Goal: Task Accomplishment & Management: Use online tool/utility

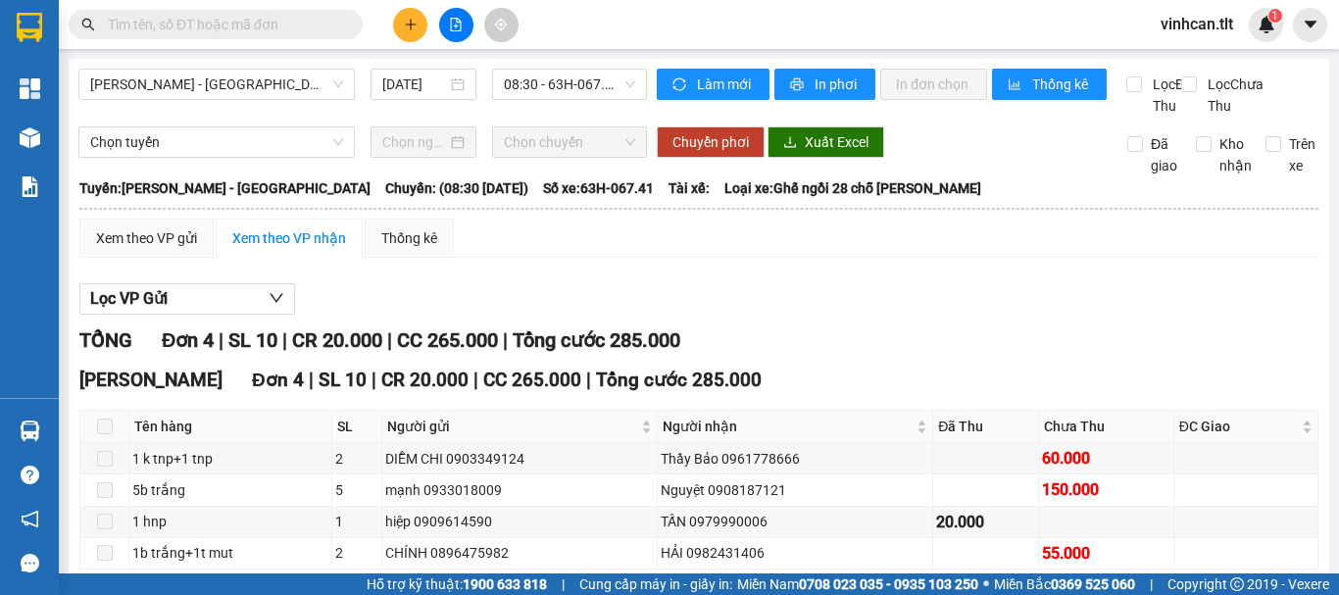
scroll to position [119, 0]
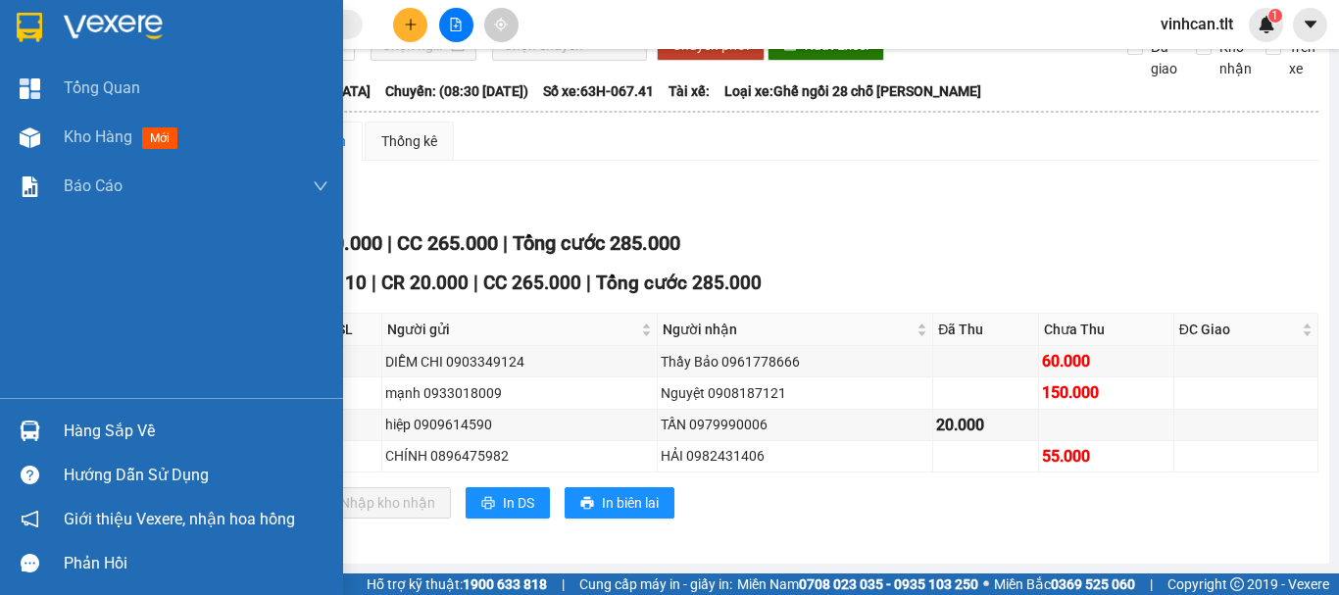
drag, startPoint x: 112, startPoint y: 425, endPoint x: 281, endPoint y: 471, distance: 175.5
click at [132, 428] on div "Hàng sắp về" at bounding box center [196, 431] width 265 height 29
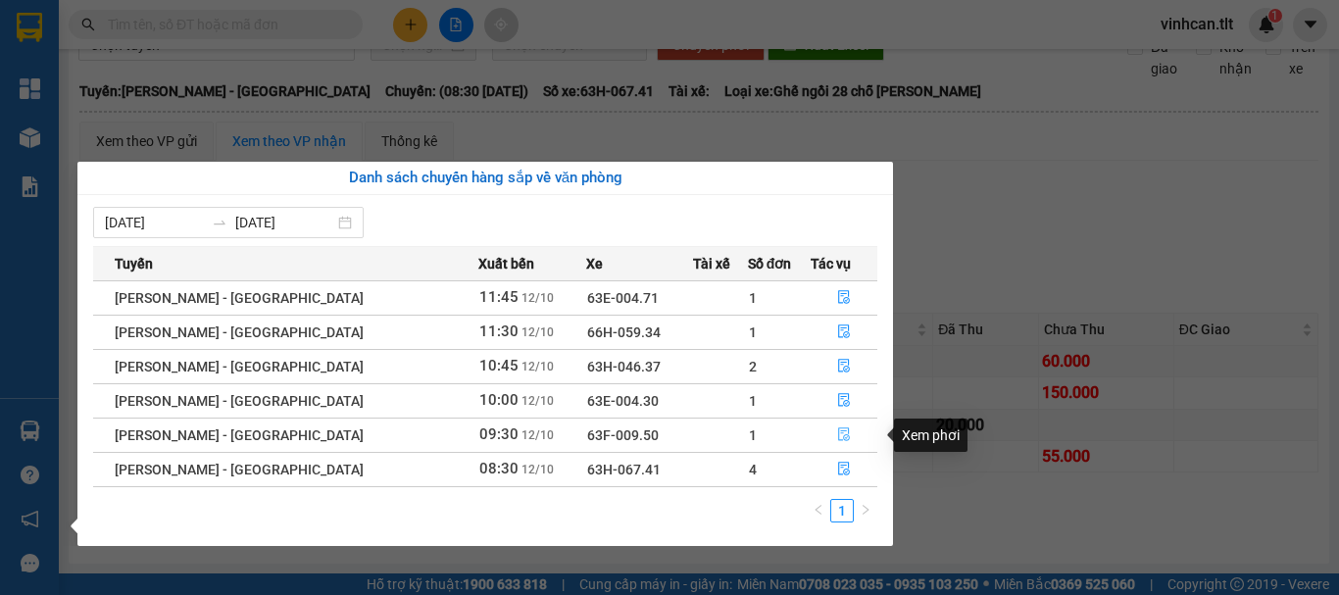
click at [838, 433] on icon "file-done" at bounding box center [844, 434] width 14 height 14
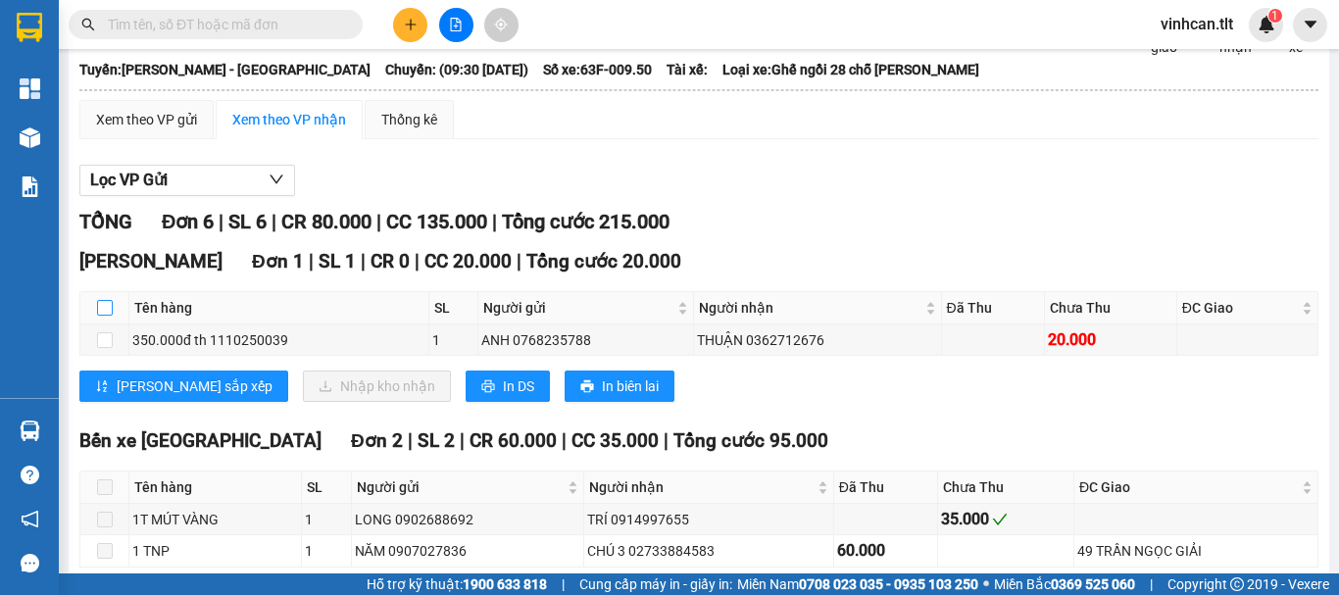
click at [104, 316] on input "checkbox" at bounding box center [105, 308] width 16 height 16
checkbox input "true"
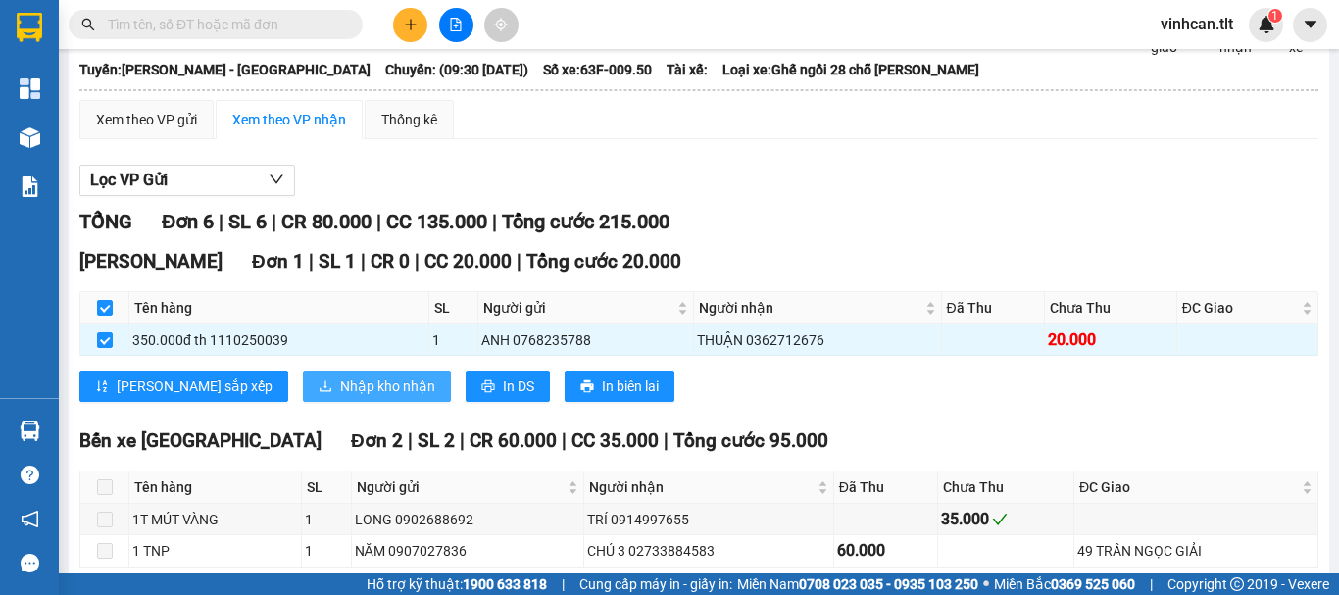
click at [340, 397] on span "Nhập kho nhận" at bounding box center [387, 386] width 95 height 22
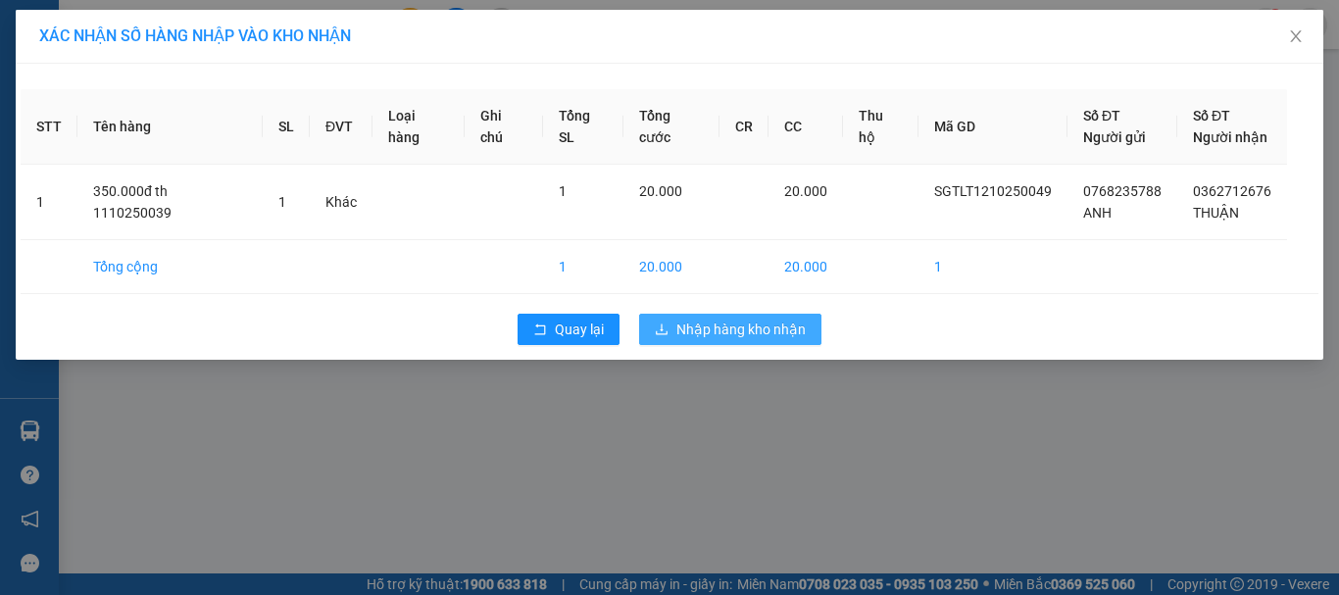
click at [759, 331] on span "Nhập hàng kho nhận" at bounding box center [740, 330] width 129 height 22
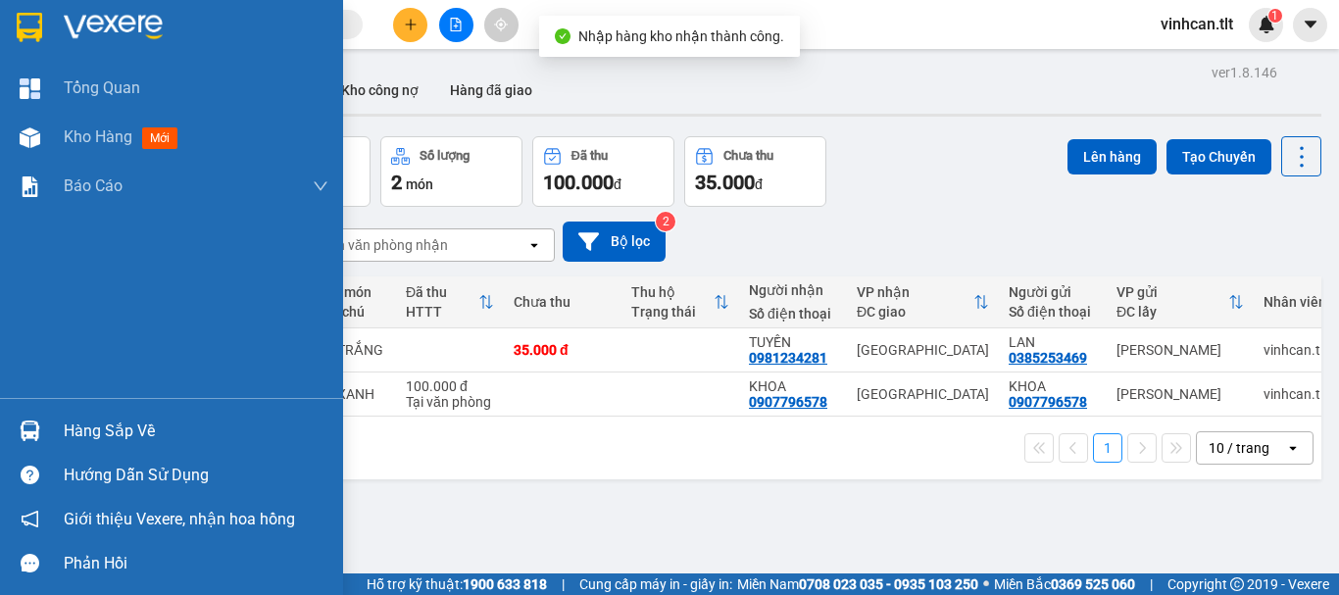
drag, startPoint x: 104, startPoint y: 432, endPoint x: 164, endPoint y: 434, distance: 59.8
click at [111, 434] on div "Hàng sắp về" at bounding box center [196, 431] width 265 height 29
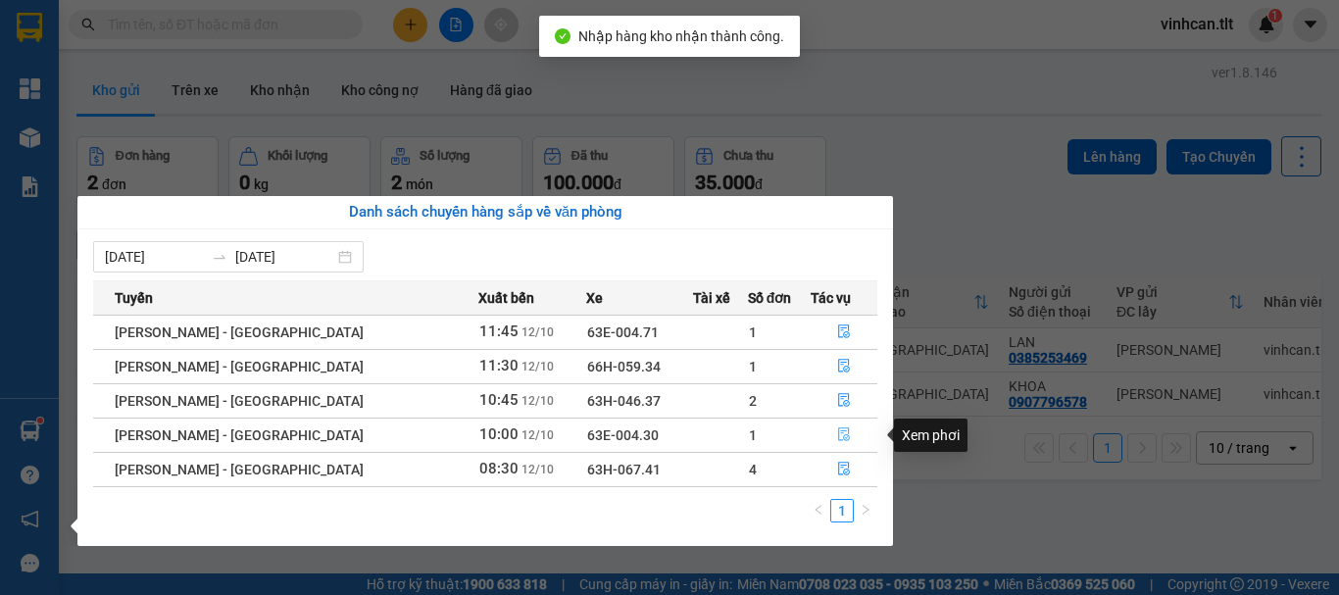
click at [837, 432] on icon "file-done" at bounding box center [844, 434] width 14 height 14
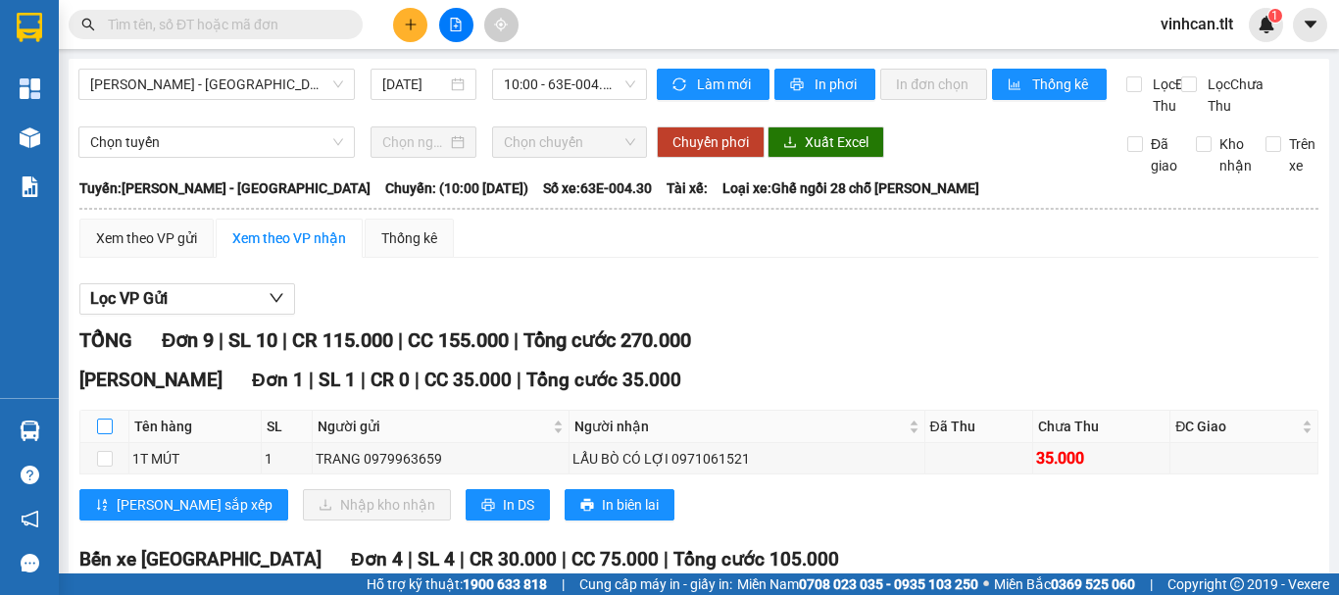
drag, startPoint x: 101, startPoint y: 446, endPoint x: 117, endPoint y: 447, distance: 15.7
click at [109, 434] on input "checkbox" at bounding box center [105, 427] width 16 height 16
checkbox input "true"
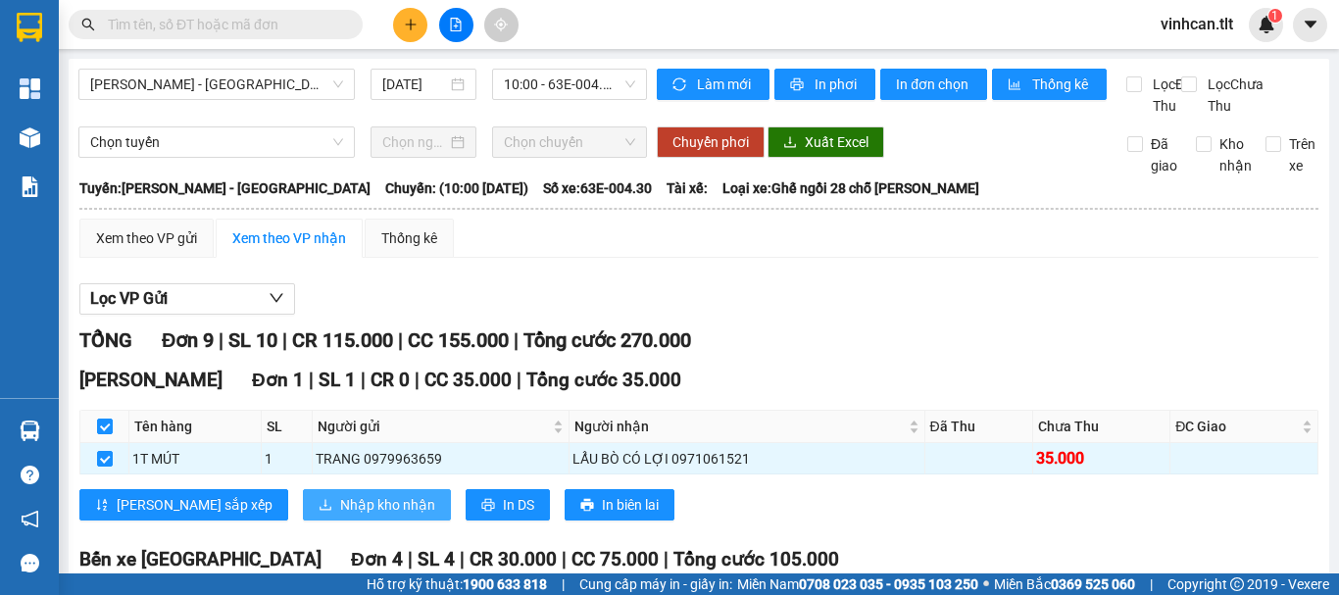
click at [340, 516] on span "Nhập kho nhận" at bounding box center [387, 505] width 95 height 22
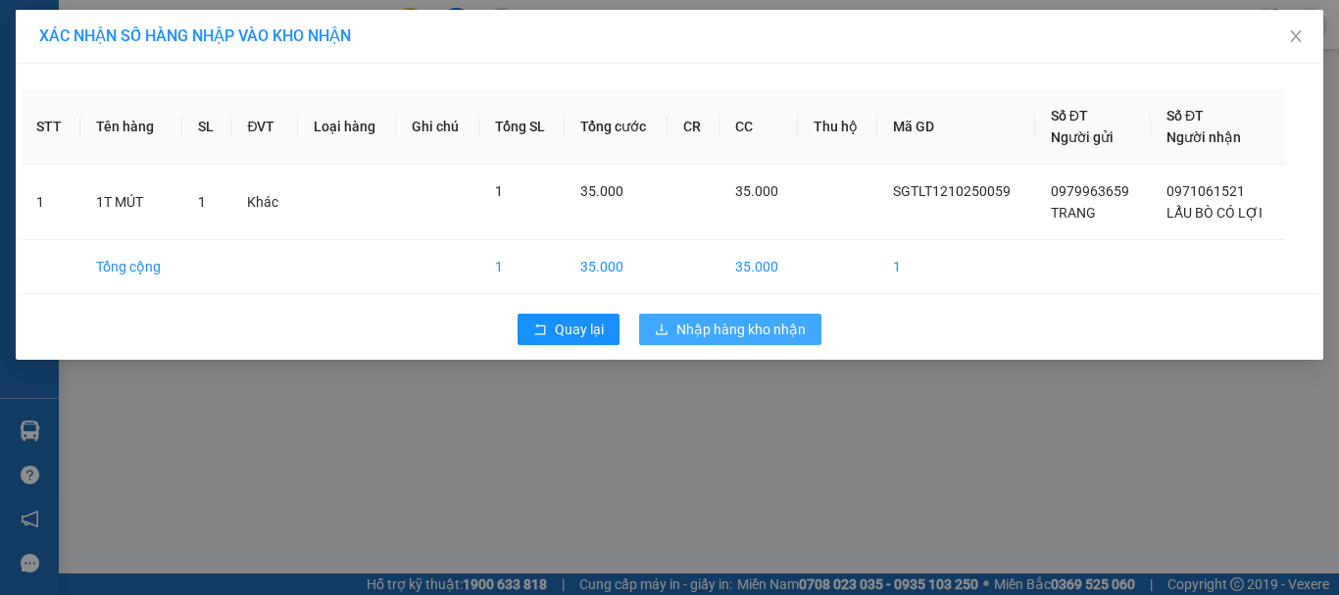
drag, startPoint x: 756, startPoint y: 330, endPoint x: 694, endPoint y: 337, distance: 62.1
click at [728, 332] on span "Nhập hàng kho nhận" at bounding box center [740, 330] width 129 height 22
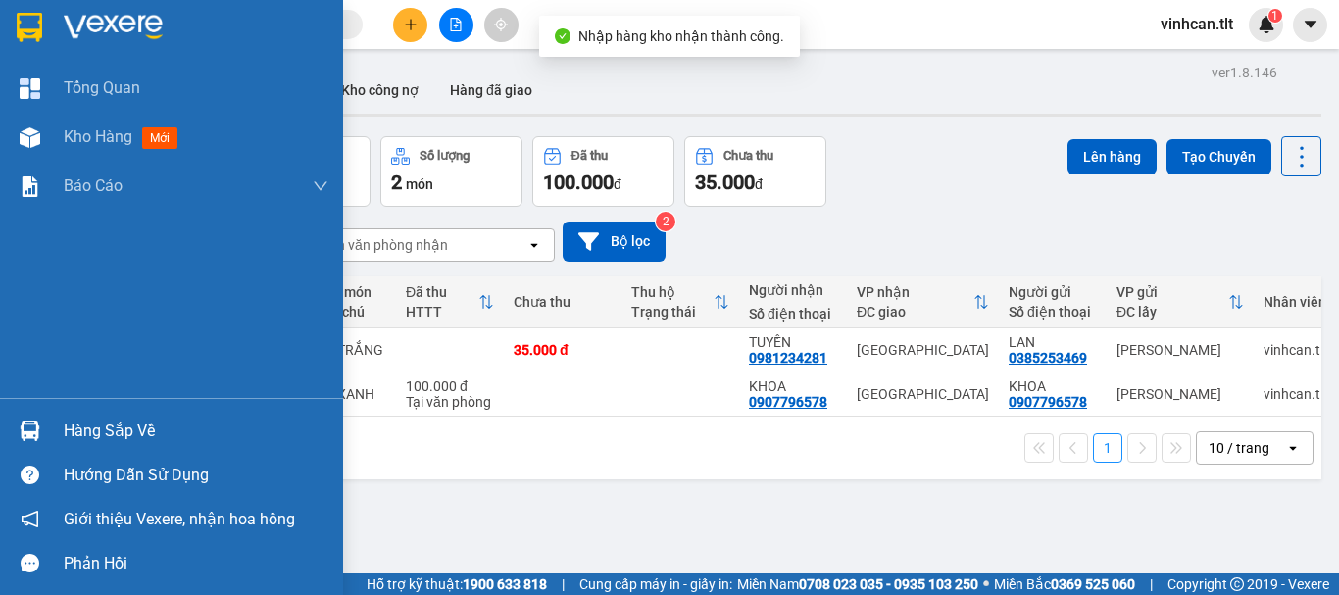
drag, startPoint x: 77, startPoint y: 429, endPoint x: 181, endPoint y: 452, distance: 106.3
click at [89, 432] on div "Hàng sắp về" at bounding box center [196, 431] width 265 height 29
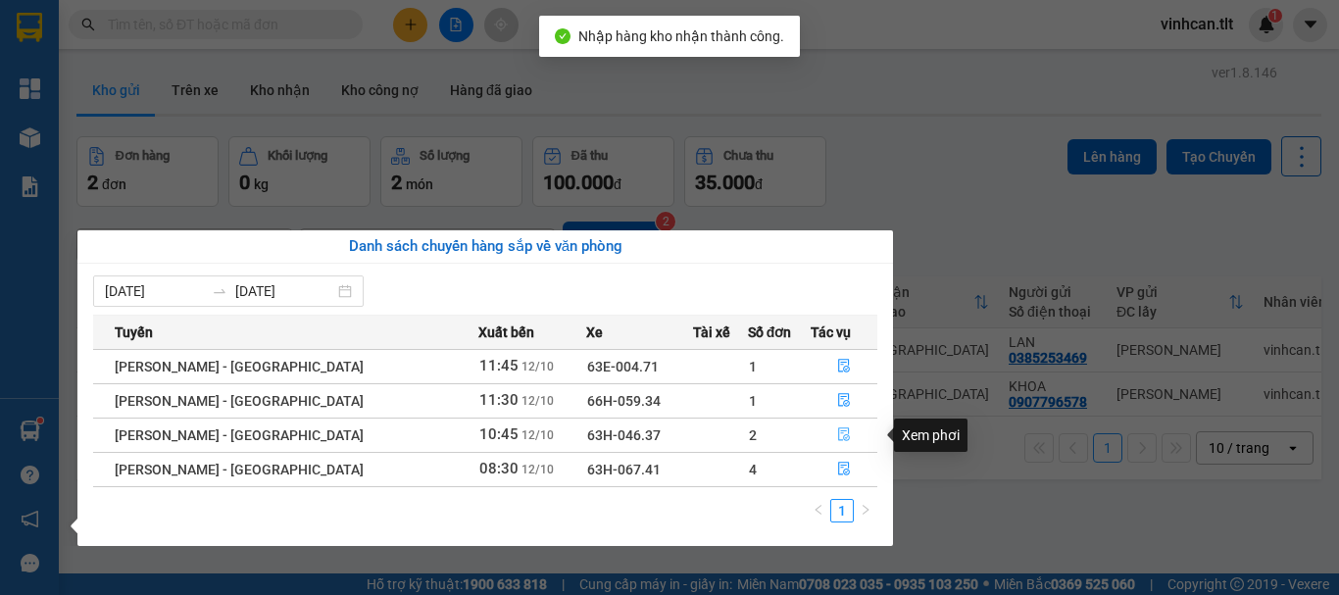
click at [837, 443] on span "file-done" at bounding box center [844, 435] width 14 height 16
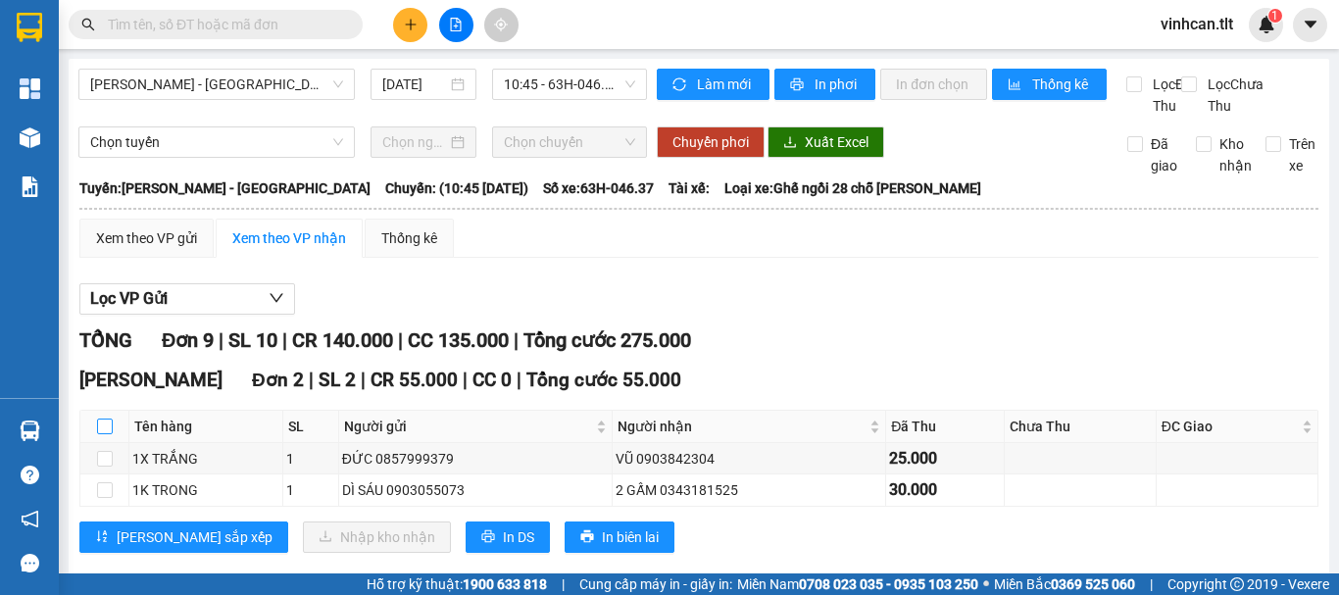
click at [109, 434] on input "checkbox" at bounding box center [105, 427] width 16 height 16
checkbox input "true"
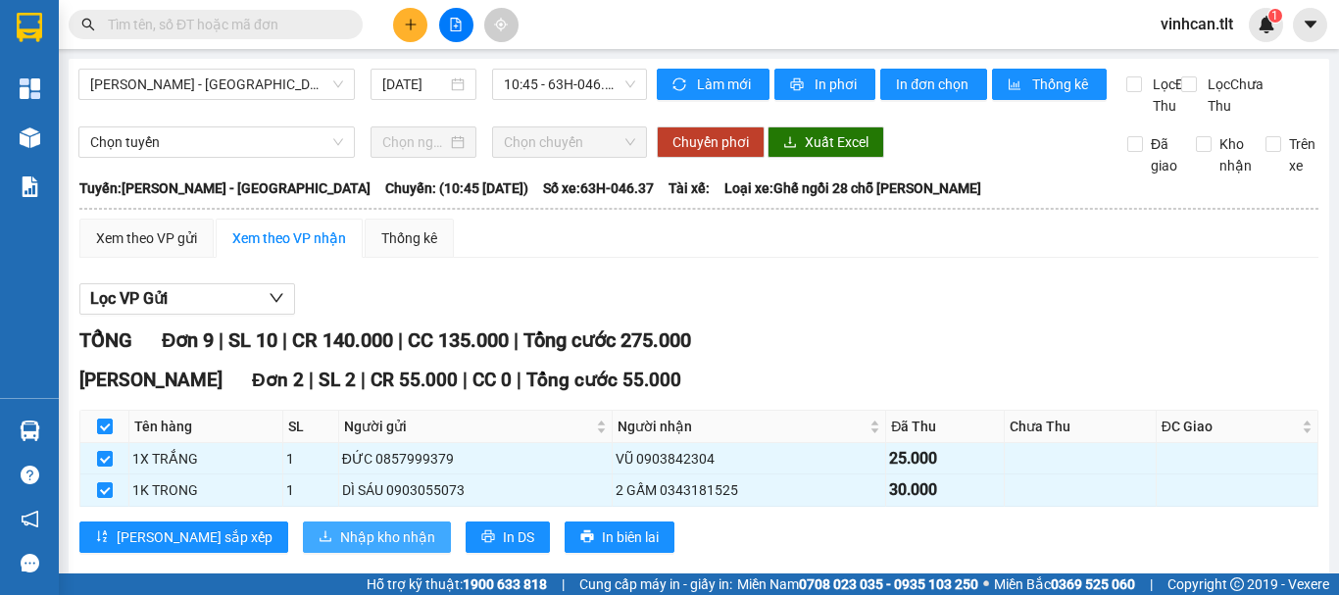
click at [340, 548] on span "Nhập kho nhận" at bounding box center [387, 537] width 95 height 22
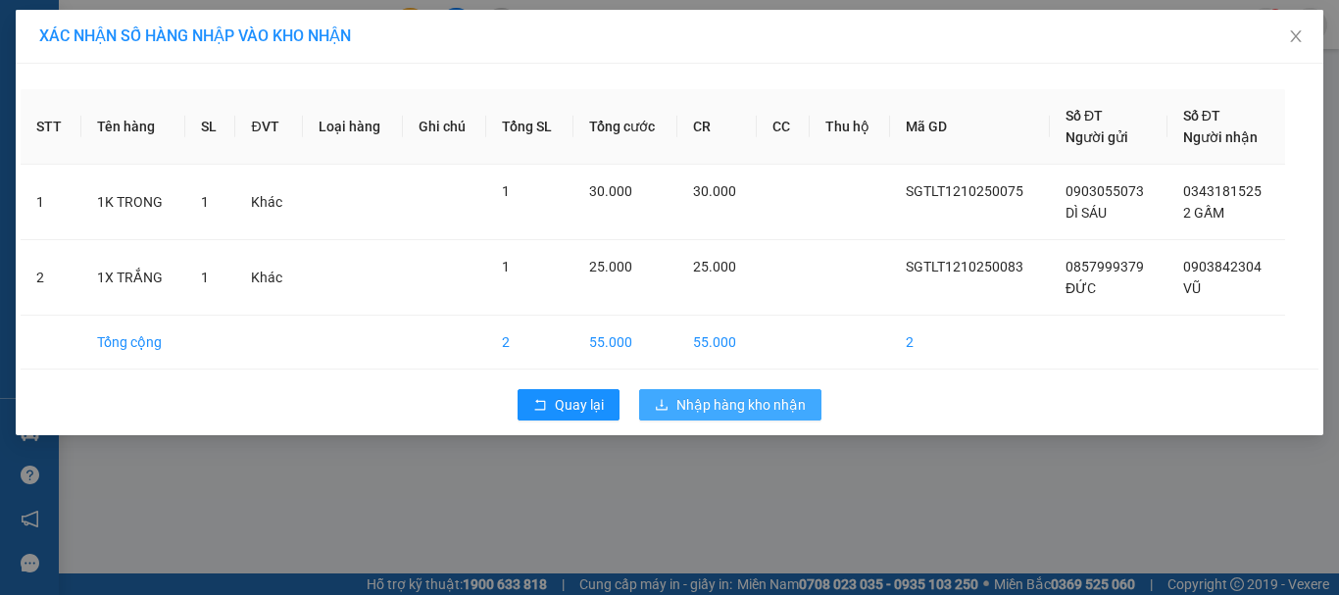
click at [764, 401] on span "Nhập hàng kho nhận" at bounding box center [740, 405] width 129 height 22
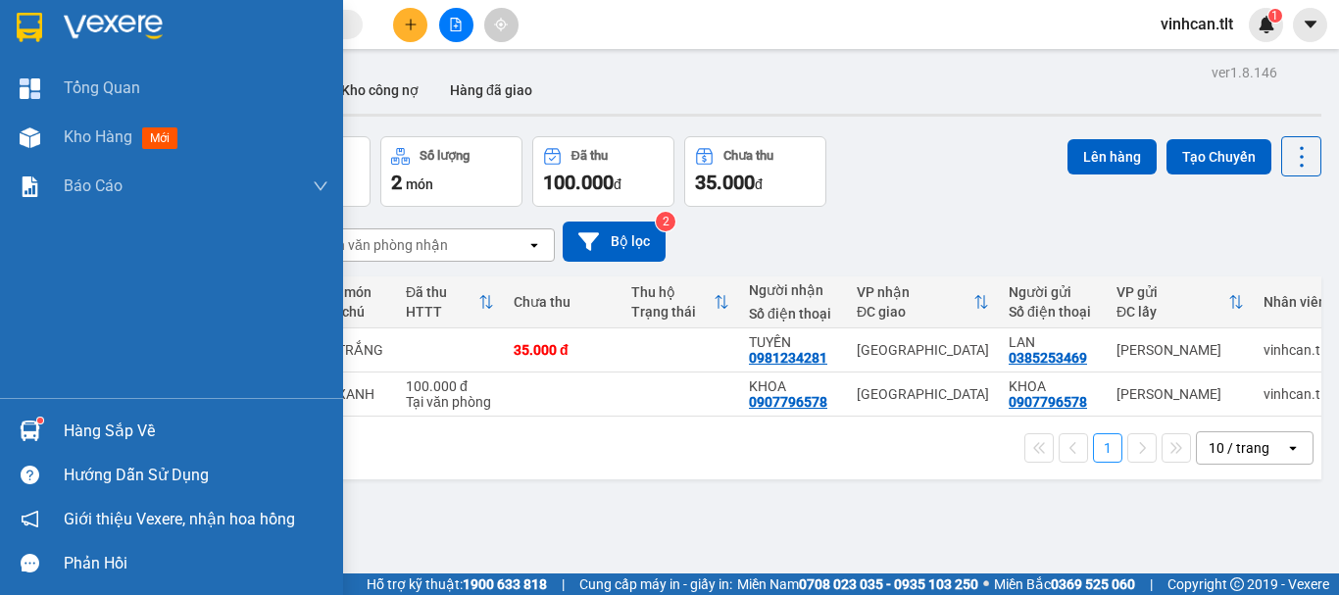
drag, startPoint x: 109, startPoint y: 424, endPoint x: 156, endPoint y: 438, distance: 49.0
click at [112, 425] on div "Hàng sắp về" at bounding box center [196, 431] width 265 height 29
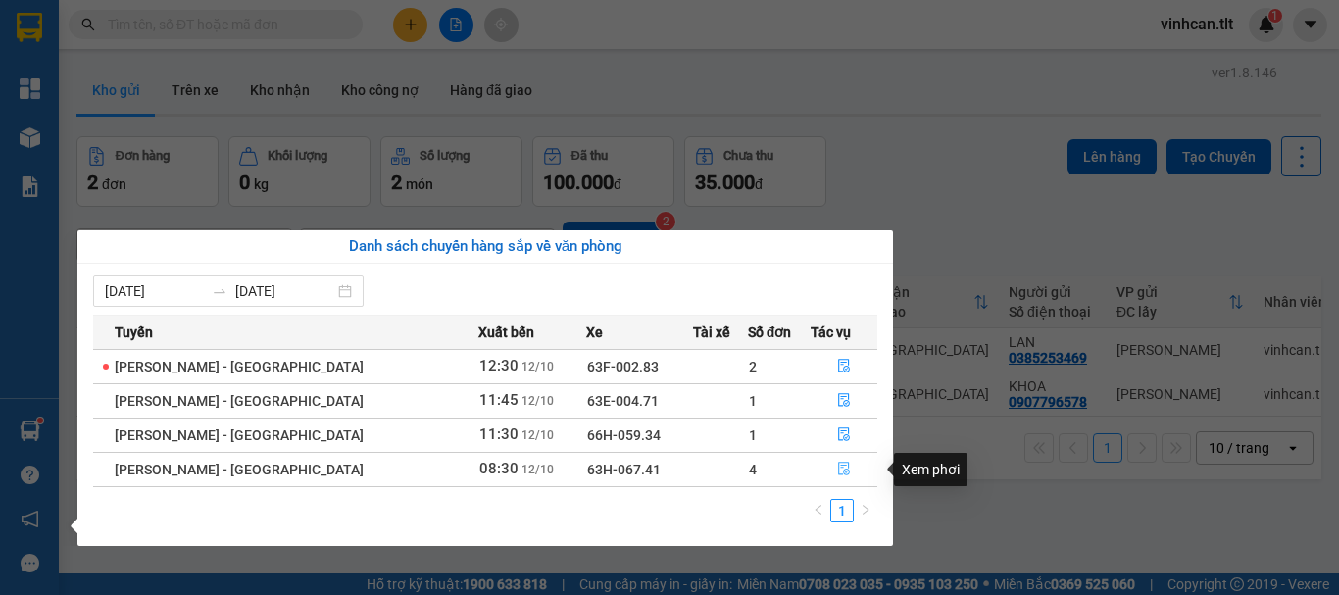
click at [838, 470] on icon "file-done" at bounding box center [844, 470] width 12 height 14
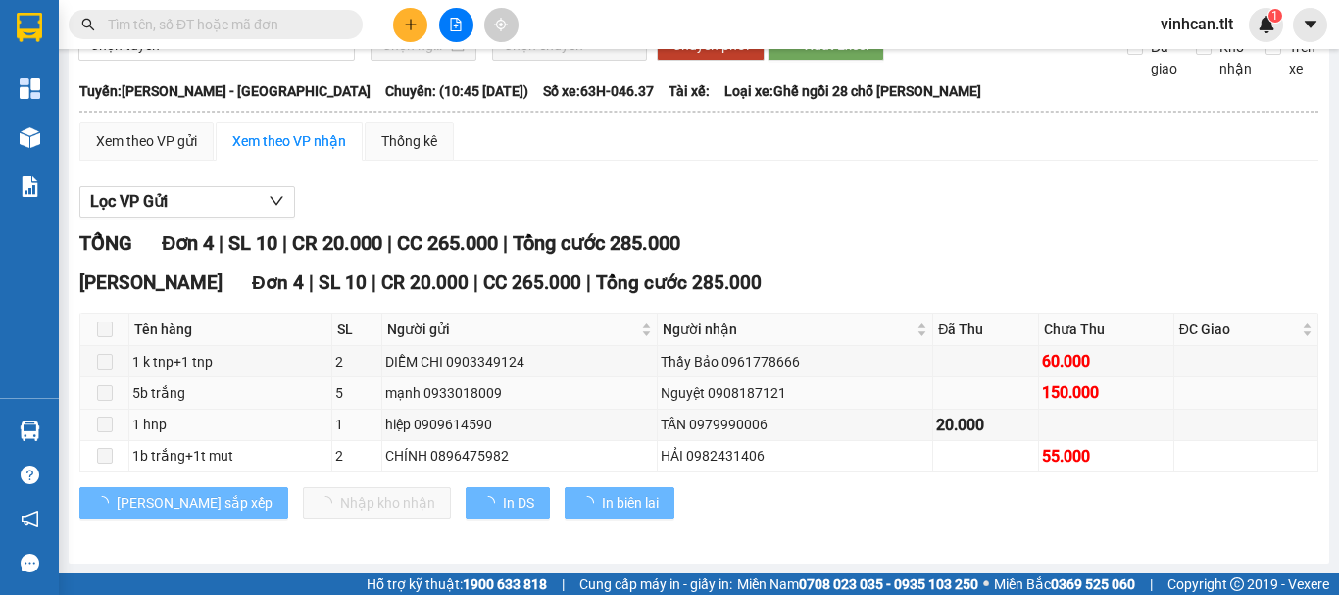
scroll to position [119, 0]
